Goal: Find specific page/section: Find specific page/section

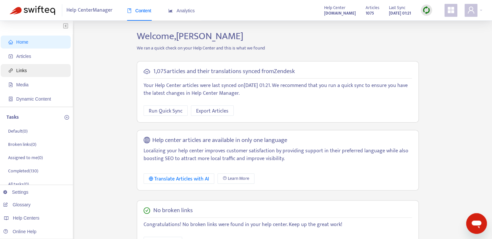
click at [19, 70] on span "Links" at bounding box center [21, 70] width 11 height 5
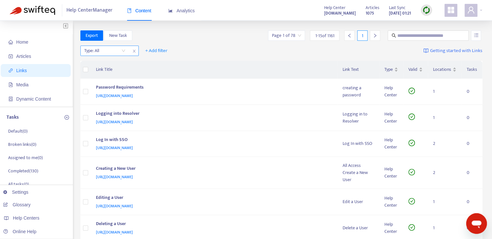
click at [102, 56] on div "Type: All" at bounding box center [109, 51] width 58 height 10
click at [105, 53] on input "search" at bounding box center [104, 51] width 41 height 10
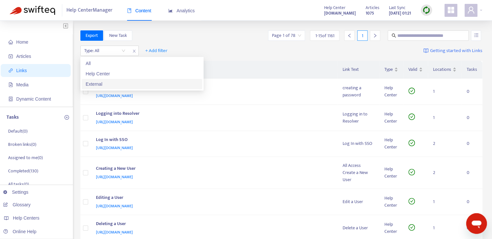
click at [134, 85] on div "External" at bounding box center [142, 84] width 113 height 7
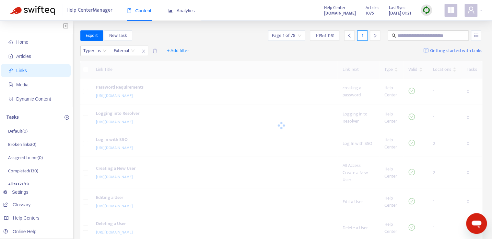
click at [258, 39] on div "Export New Task Page 1 of 78 1 - 15 of 1161 1" at bounding box center [281, 35] width 402 height 10
